Goal: Information Seeking & Learning: Learn about a topic

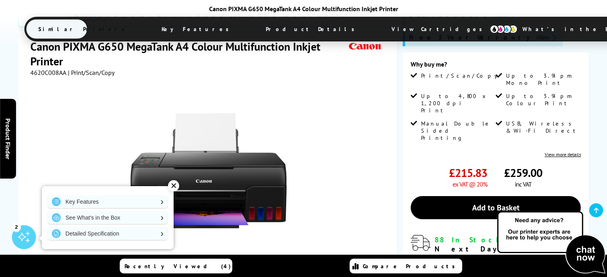
scroll to position [128, 0]
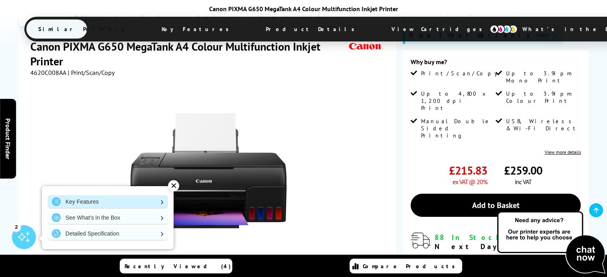
click at [83, 201] on link "Key Features" at bounding box center [108, 201] width 120 height 13
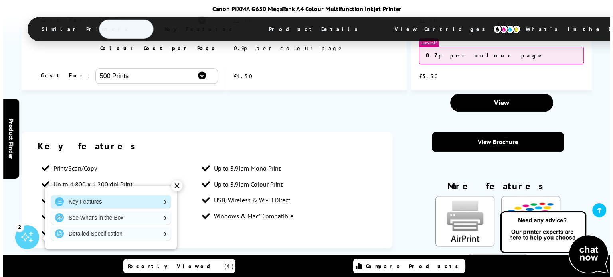
scroll to position [906, 0]
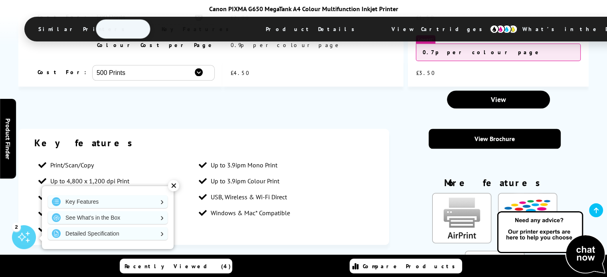
click at [0, 145] on link "Product Finder Hide x" at bounding box center [8, 139] width 16 height 80
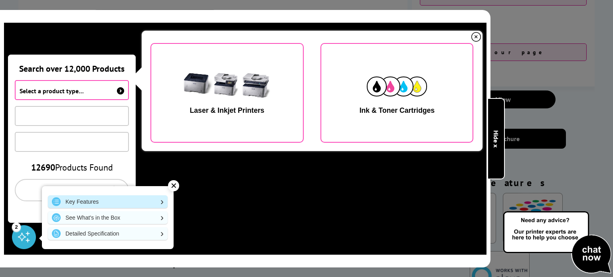
click at [117, 199] on link "Key Features" at bounding box center [108, 201] width 120 height 13
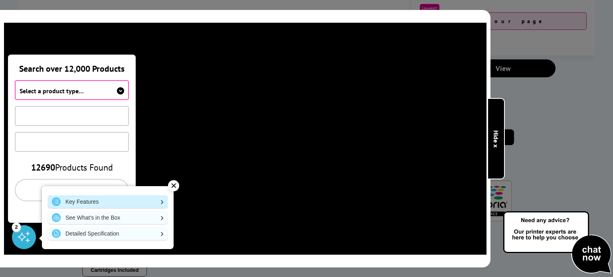
scroll to position [940, 0]
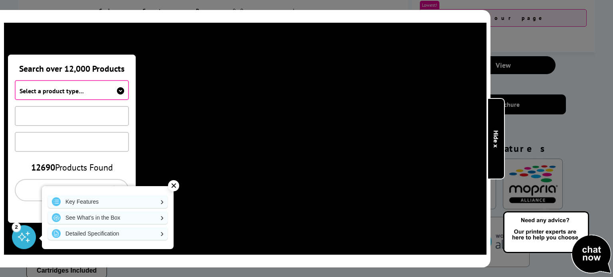
click at [495, 143] on b "Hide x" at bounding box center [496, 138] width 8 height 17
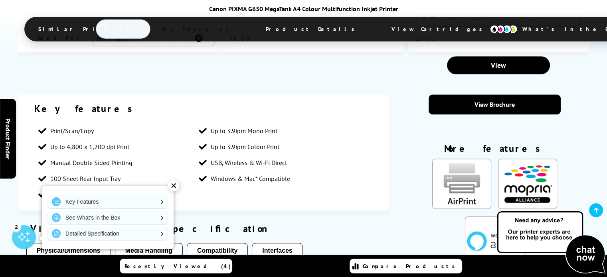
click at [51, 187] on li "Monochrome LCD Display" at bounding box center [114, 195] width 160 height 16
click at [85, 218] on link "See What's in the Box" at bounding box center [108, 217] width 120 height 13
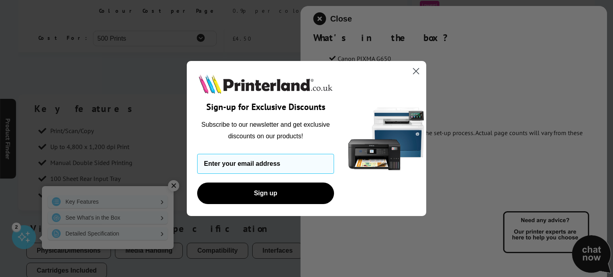
click at [416, 70] on circle "Close dialog" at bounding box center [415, 71] width 13 height 13
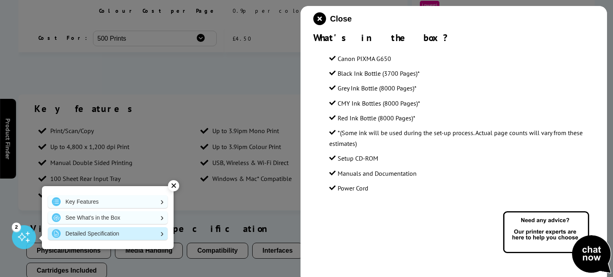
click at [85, 237] on link "Detailed Specification" at bounding box center [108, 233] width 120 height 13
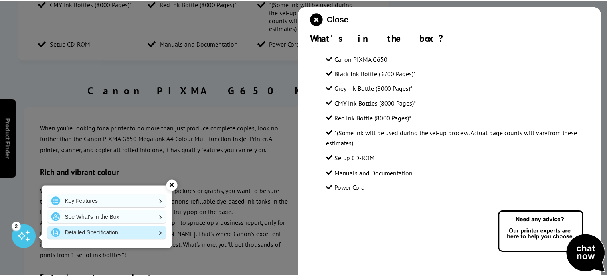
scroll to position [1289, 0]
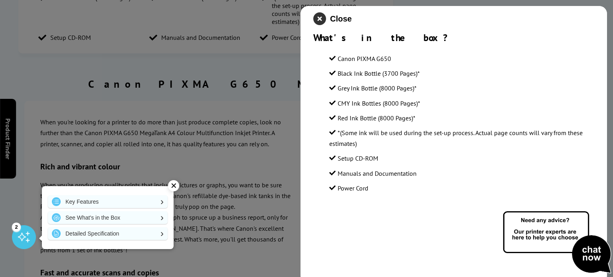
click at [317, 19] on icon "close modal" at bounding box center [319, 18] width 13 height 13
